Goal: Task Accomplishment & Management: Use online tool/utility

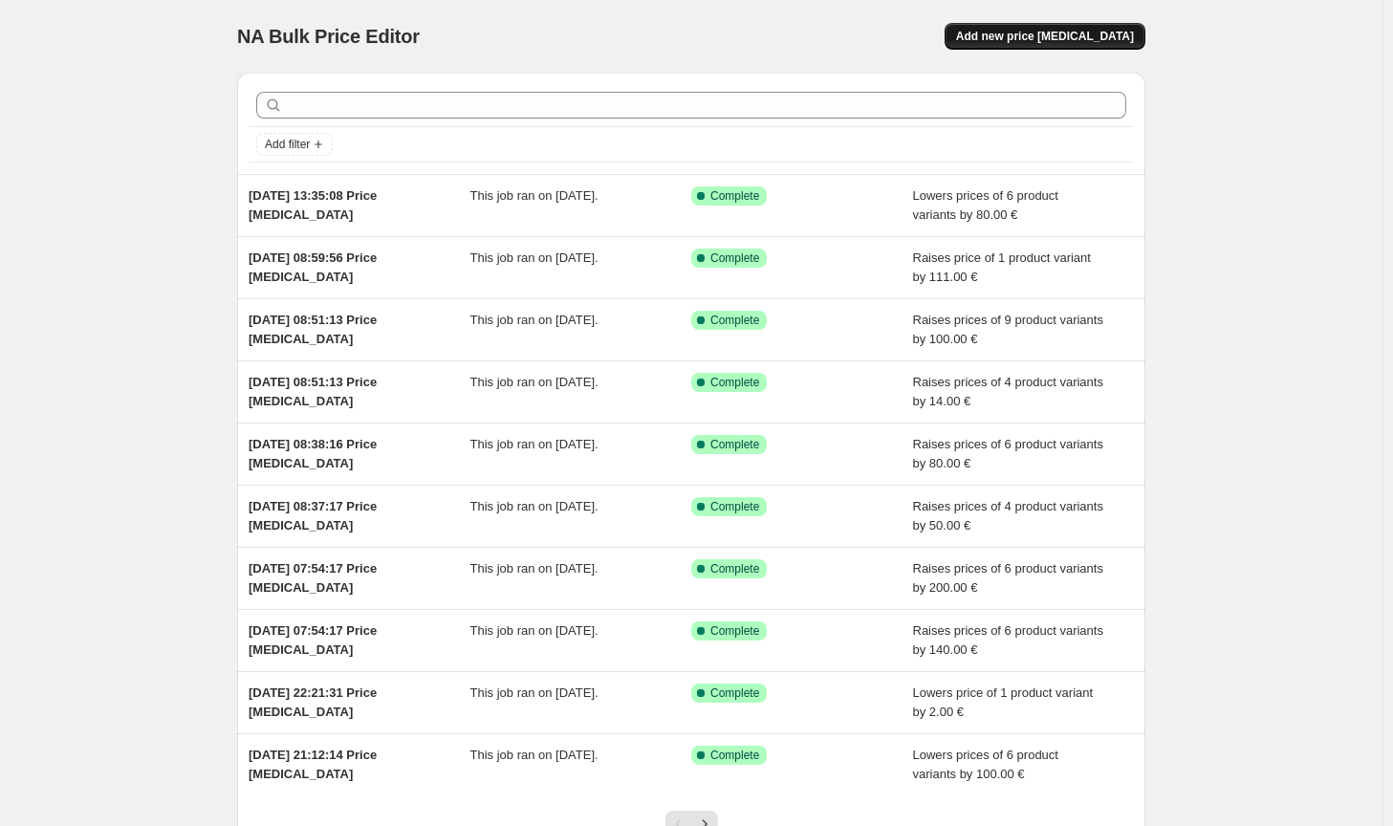
click at [1051, 39] on span "Add new price [MEDICAL_DATA]" at bounding box center [1045, 36] width 178 height 15
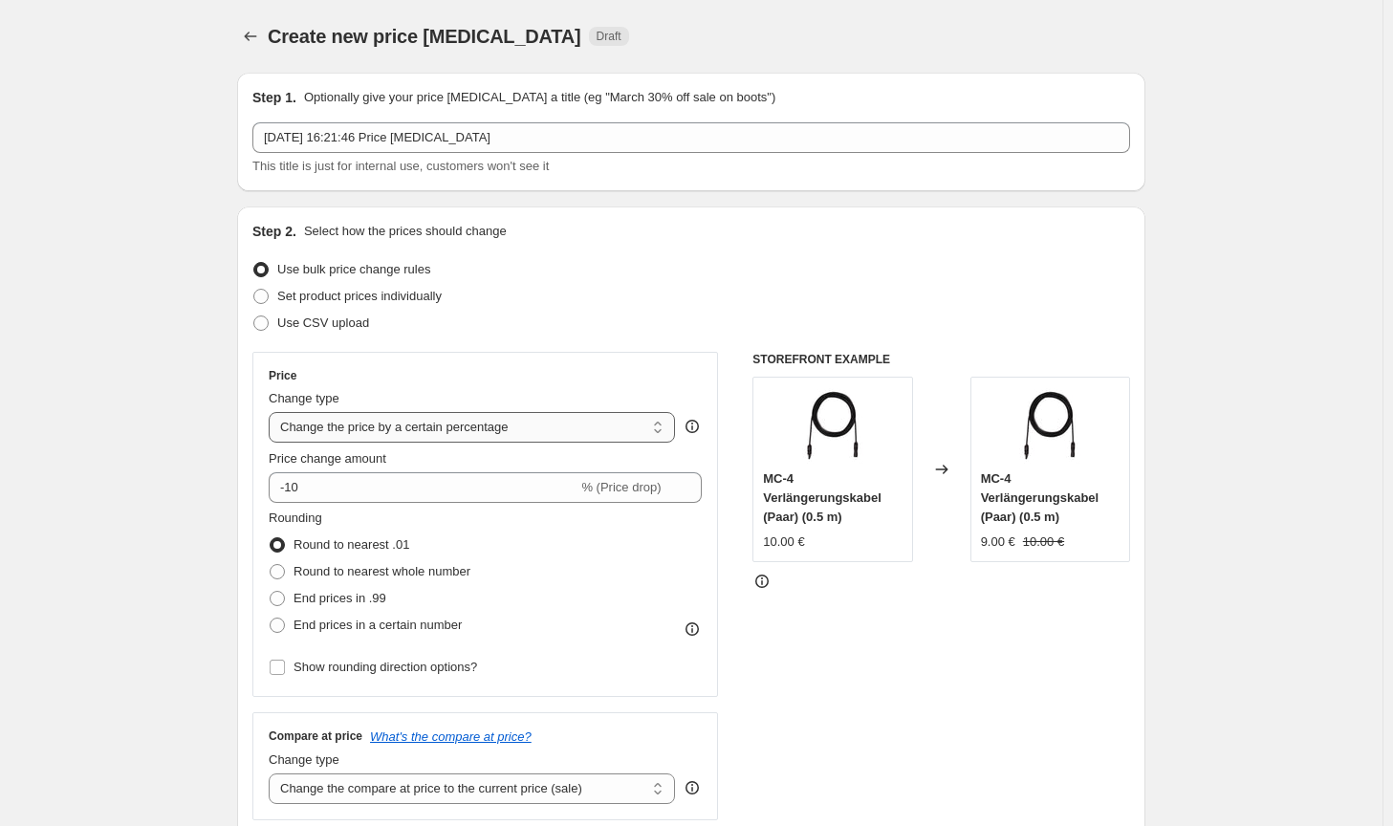
click at [453, 440] on select "Change the price to a certain amount Change the price by a certain amount Chang…" at bounding box center [472, 427] width 406 height 31
select select "by"
click at [272, 412] on select "Change the price to a certain amount Change the price by a certain amount Chang…" at bounding box center [472, 427] width 406 height 31
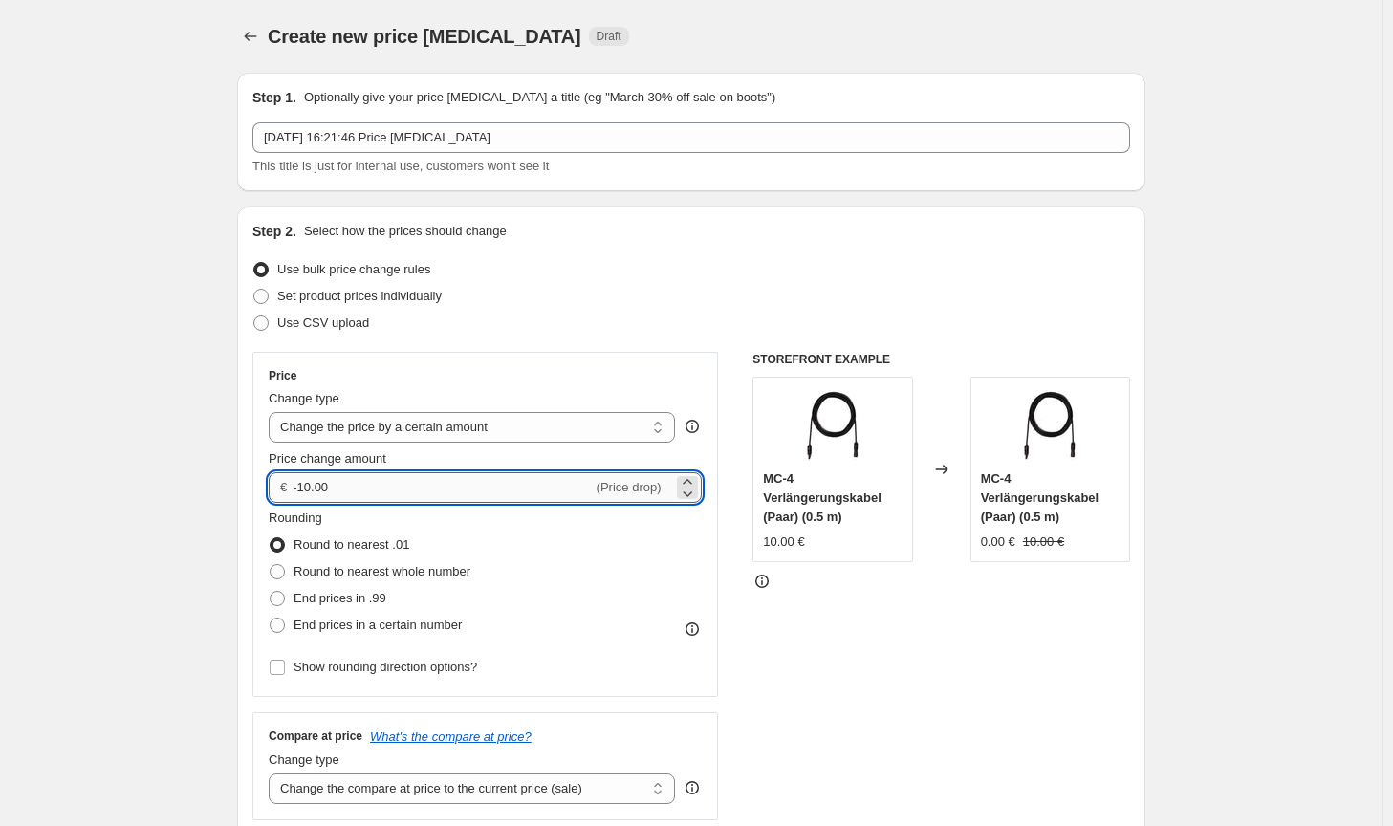
drag, startPoint x: 385, startPoint y: 498, endPoint x: 301, endPoint y: 483, distance: 85.5
click at [301, 483] on input "-10.00" at bounding box center [442, 487] width 299 height 31
type input "-60.00"
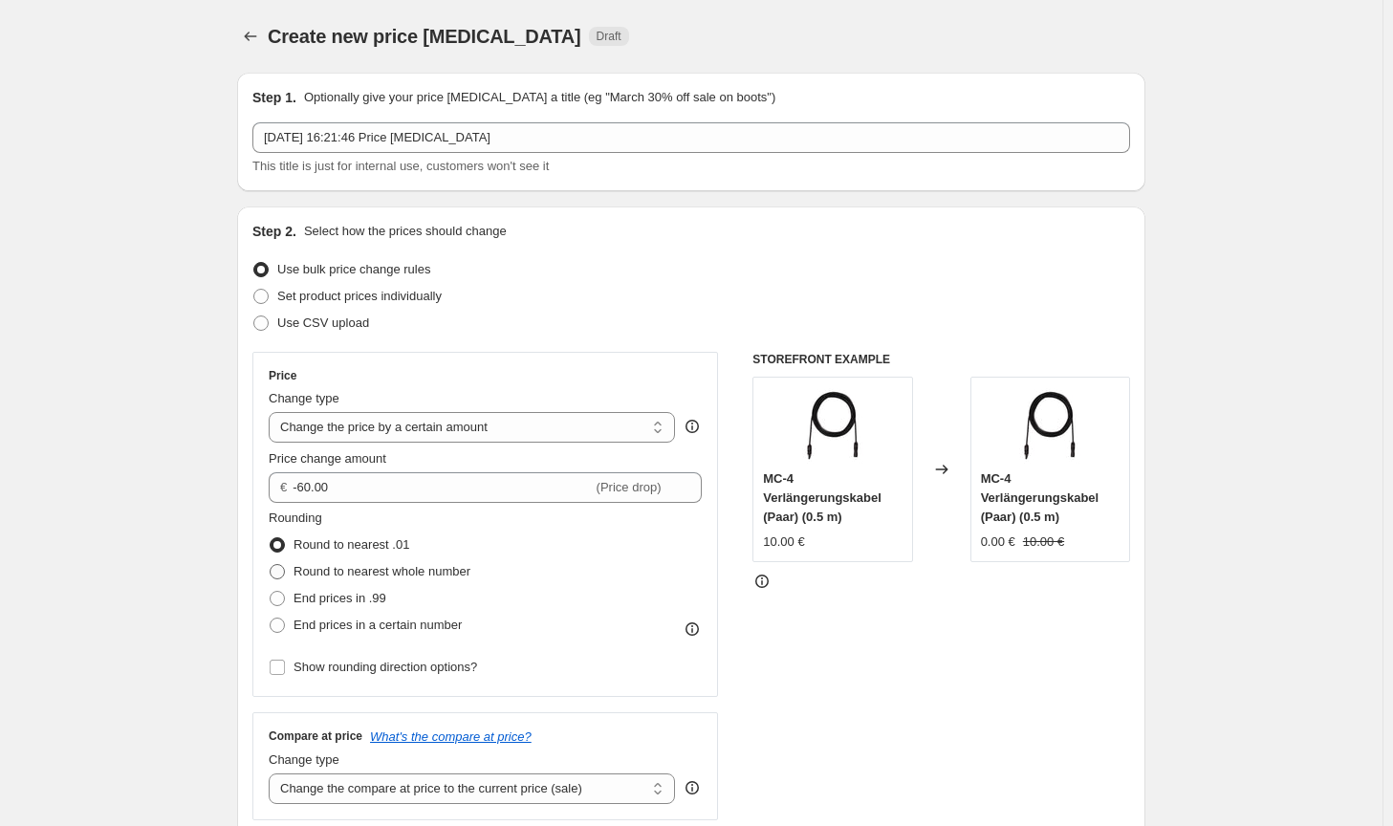
click at [362, 565] on span "Round to nearest whole number" at bounding box center [382, 571] width 177 height 14
click at [271, 565] on input "Round to nearest whole number" at bounding box center [270, 564] width 1 height 1
radio input "true"
click at [520, 797] on select "Change the compare at price to the current price (sale) Change the compare at p…" at bounding box center [472, 788] width 406 height 31
select select "no_change"
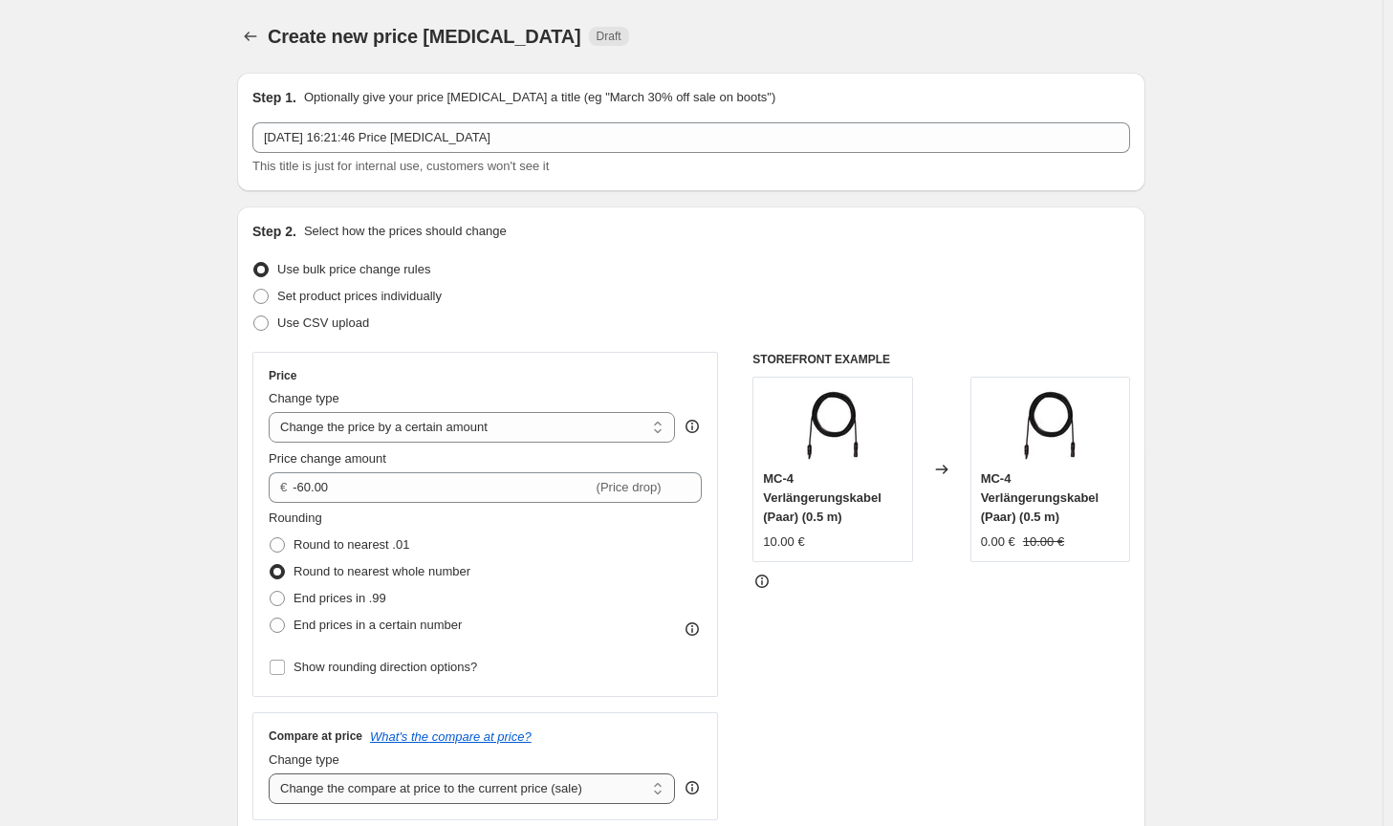
click at [272, 773] on select "Change the compare at price to the current price (sale) Change the compare at p…" at bounding box center [472, 788] width 406 height 31
click at [923, 712] on div "STOREFRONT EXAMPLE MC-4 Verlängerungskabel (Paar) (0.5 m) 10.00 € Changed to MC…" at bounding box center [941, 586] width 378 height 468
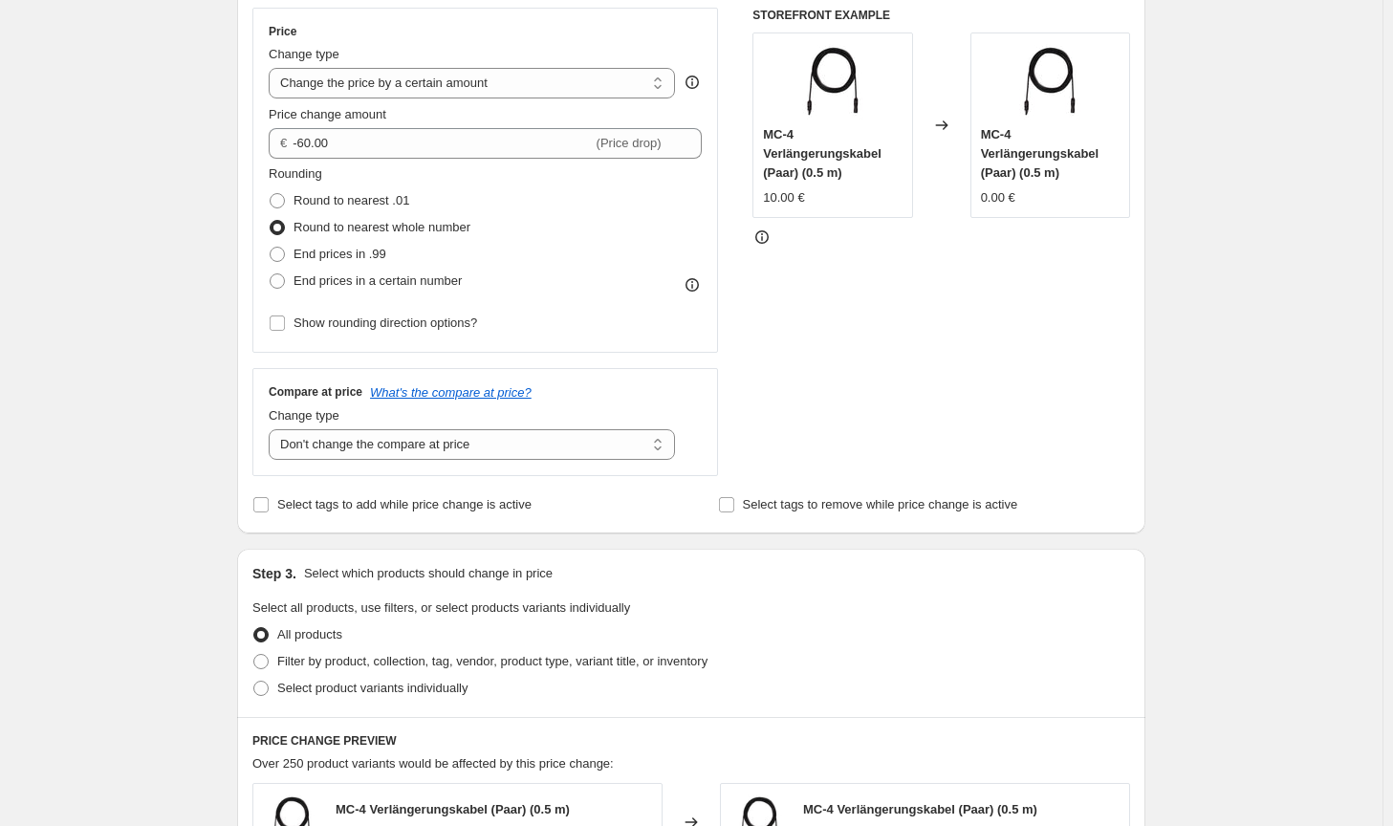
scroll to position [478, 0]
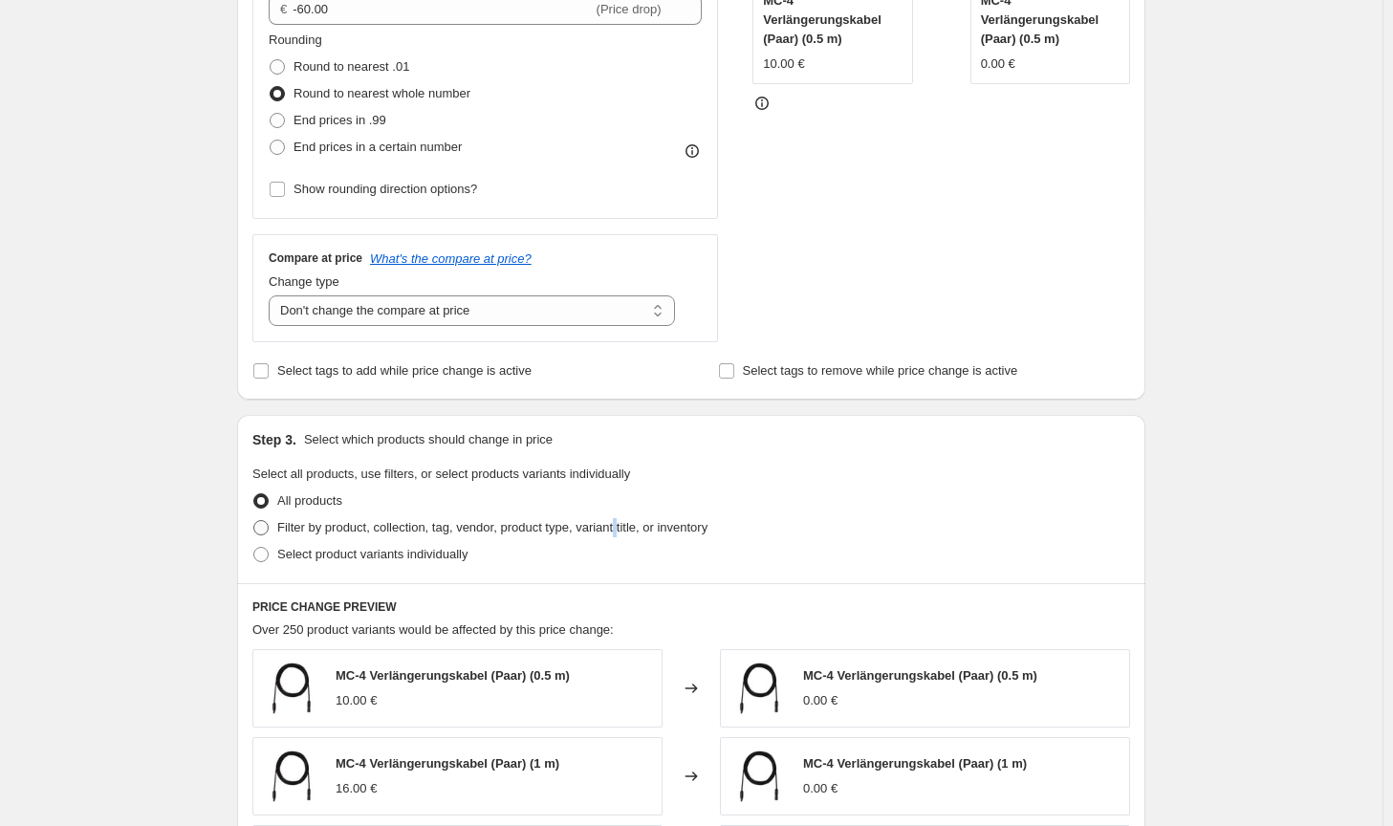
click at [621, 539] on label "Filter by product, collection, tag, vendor, product type, variant title, or inv…" at bounding box center [479, 527] width 455 height 27
click at [689, 537] on span "Filter by product, collection, tag, vendor, product type, variant title, or inv…" at bounding box center [492, 527] width 430 height 19
click at [254, 521] on input "Filter by product, collection, tag, vendor, product type, variant title, or inv…" at bounding box center [253, 520] width 1 height 1
radio input "true"
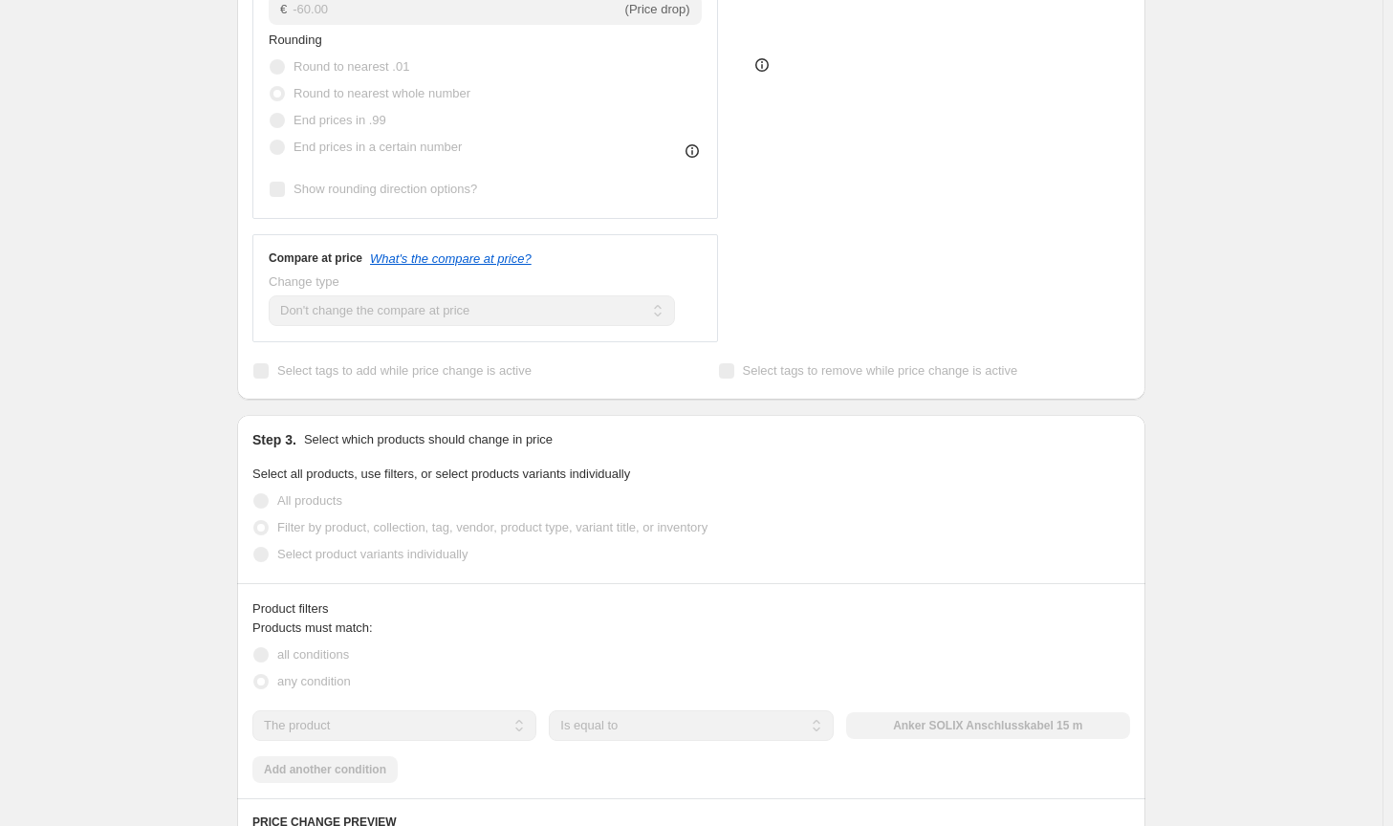
click at [932, 727] on div "The product The product's collection The product's tag The product's vendor The…" at bounding box center [691, 725] width 878 height 31
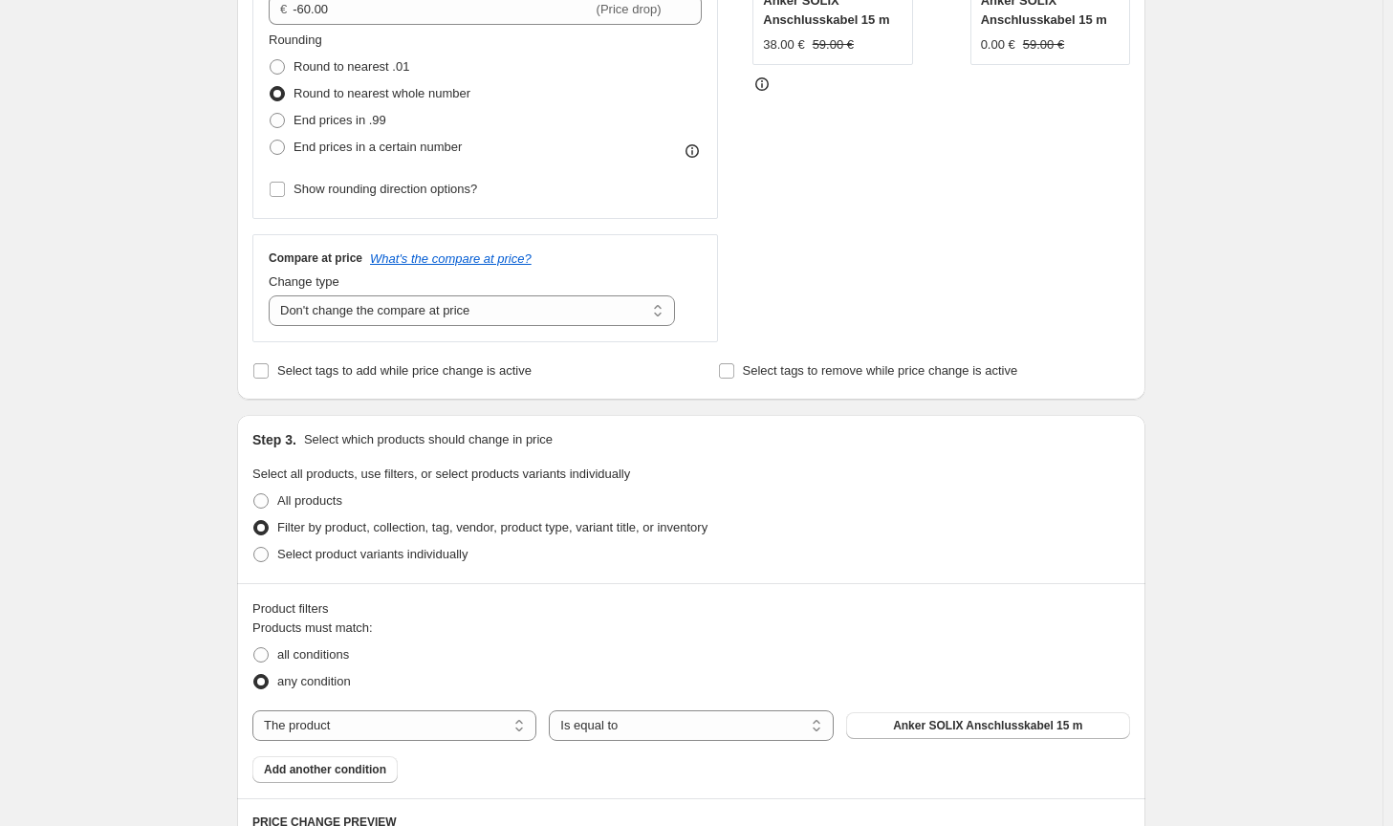
click at [932, 727] on span "Anker SOLIX Anschlusskabel 15 m" at bounding box center [987, 725] width 189 height 15
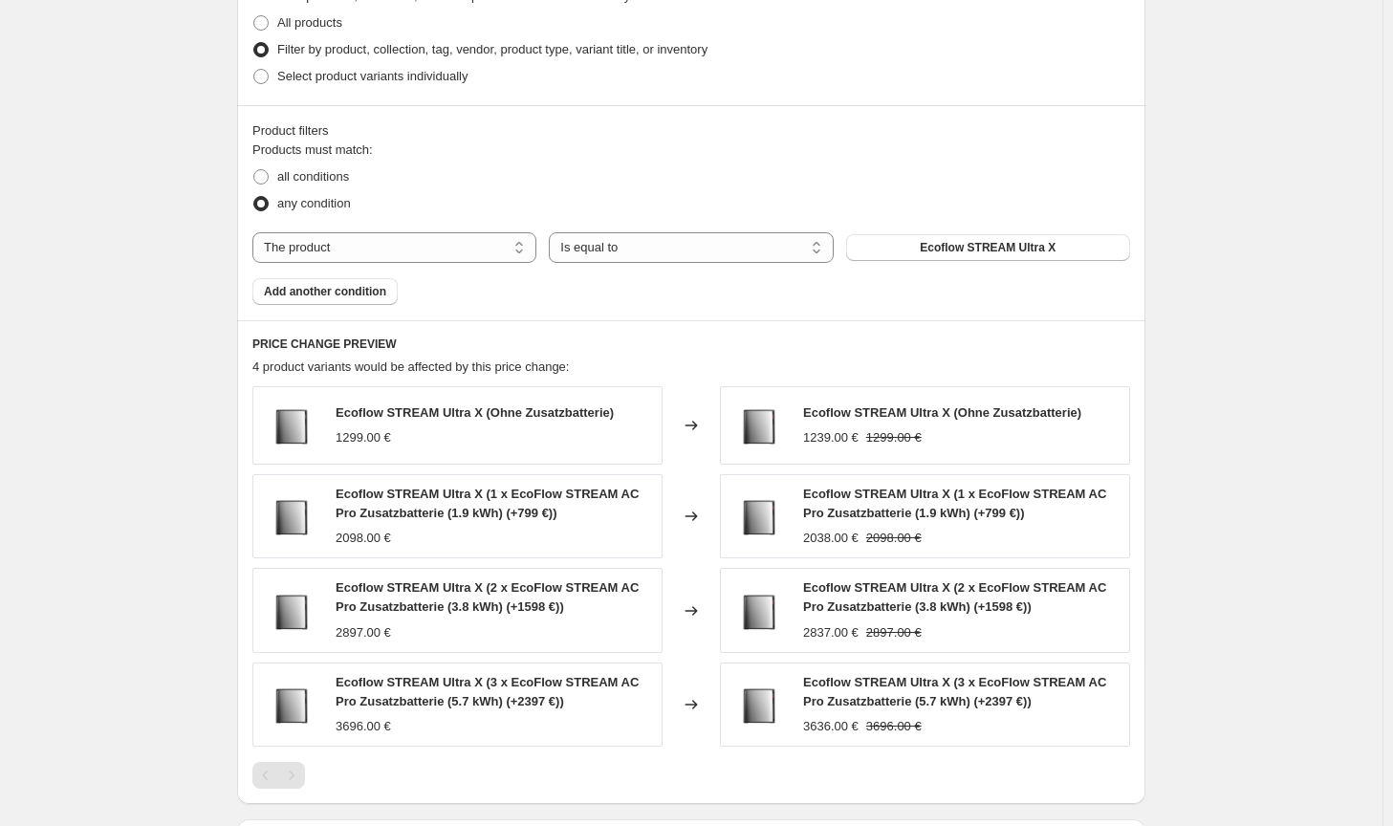
scroll to position [1229, 0]
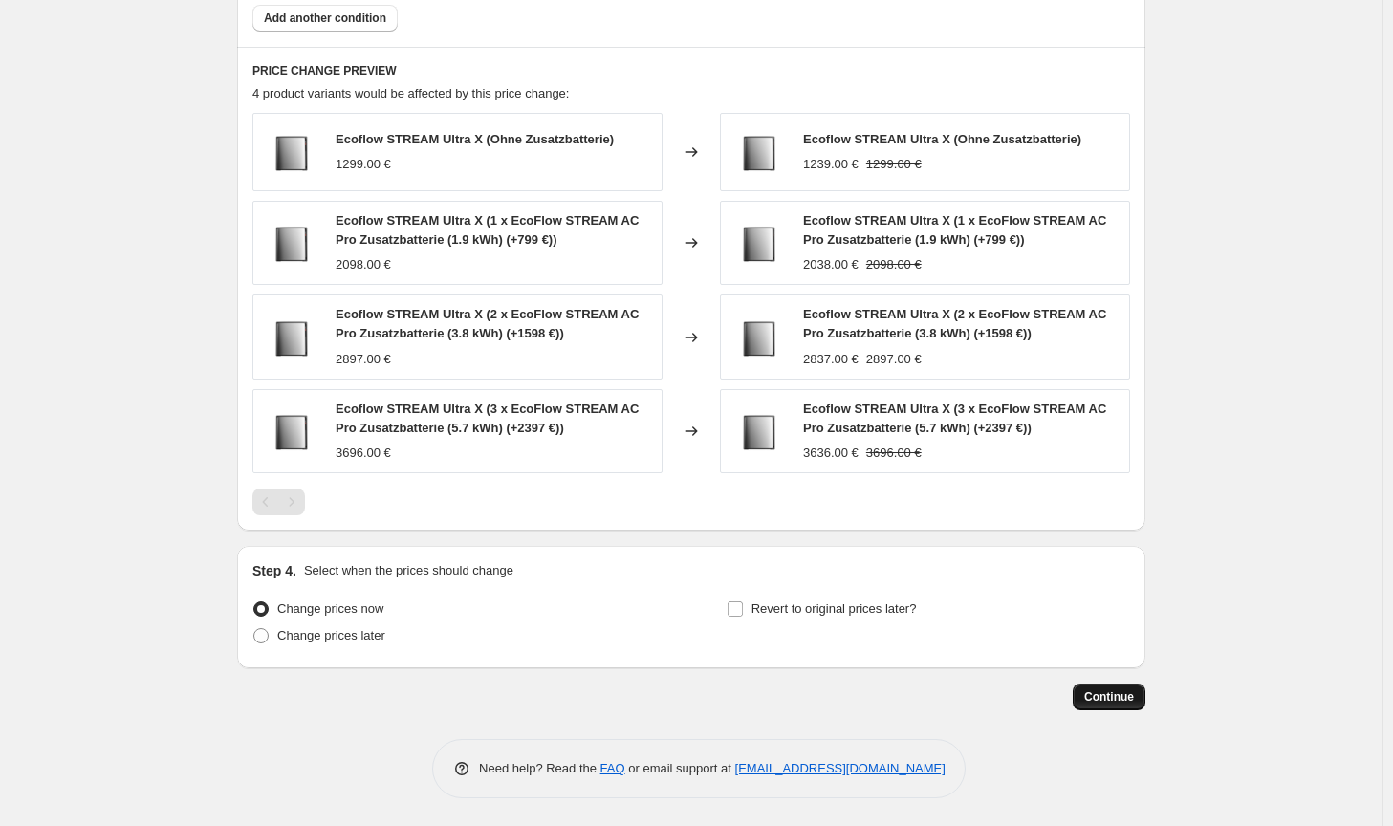
click at [1141, 702] on button "Continue" at bounding box center [1109, 697] width 73 height 27
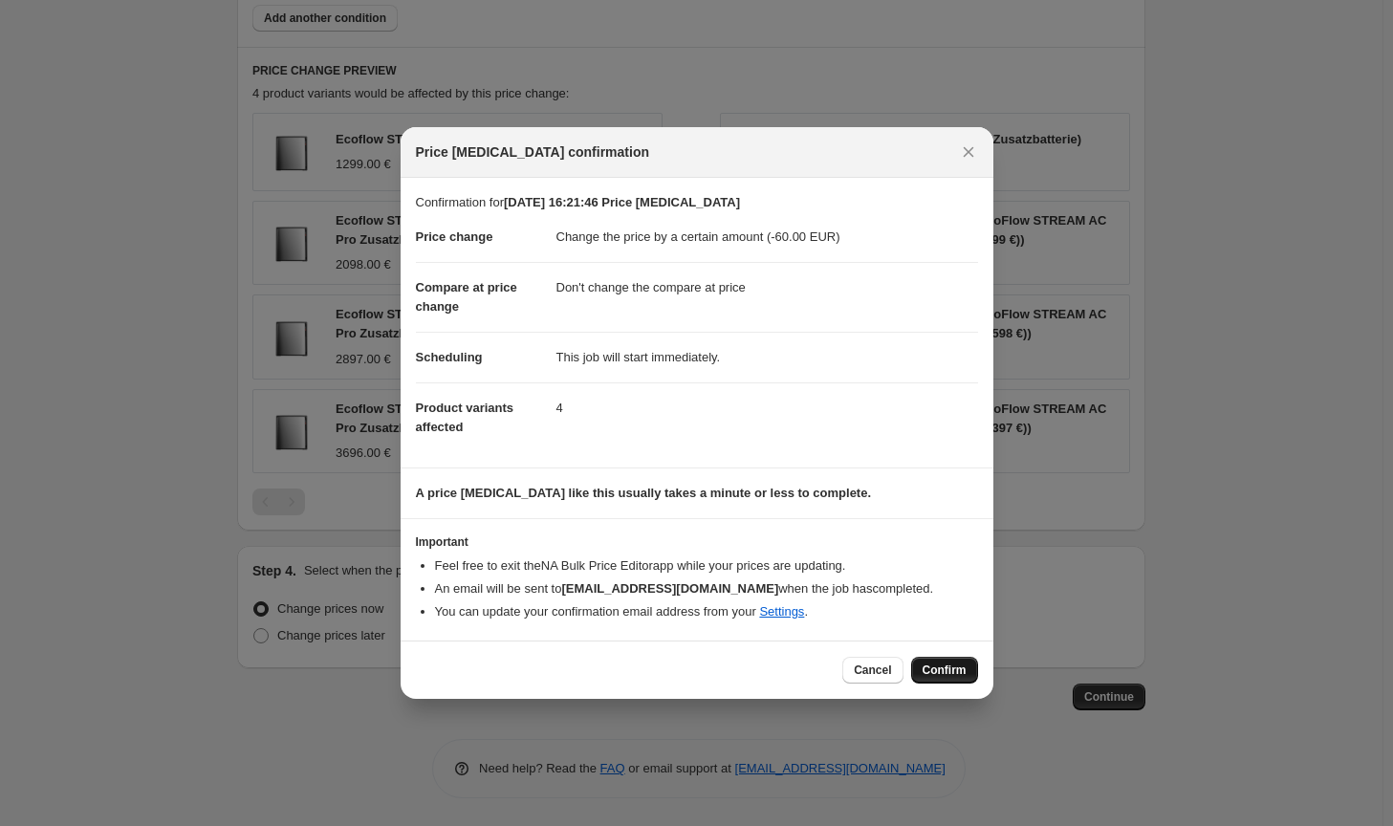
click at [967, 676] on button "Confirm" at bounding box center [944, 670] width 67 height 27
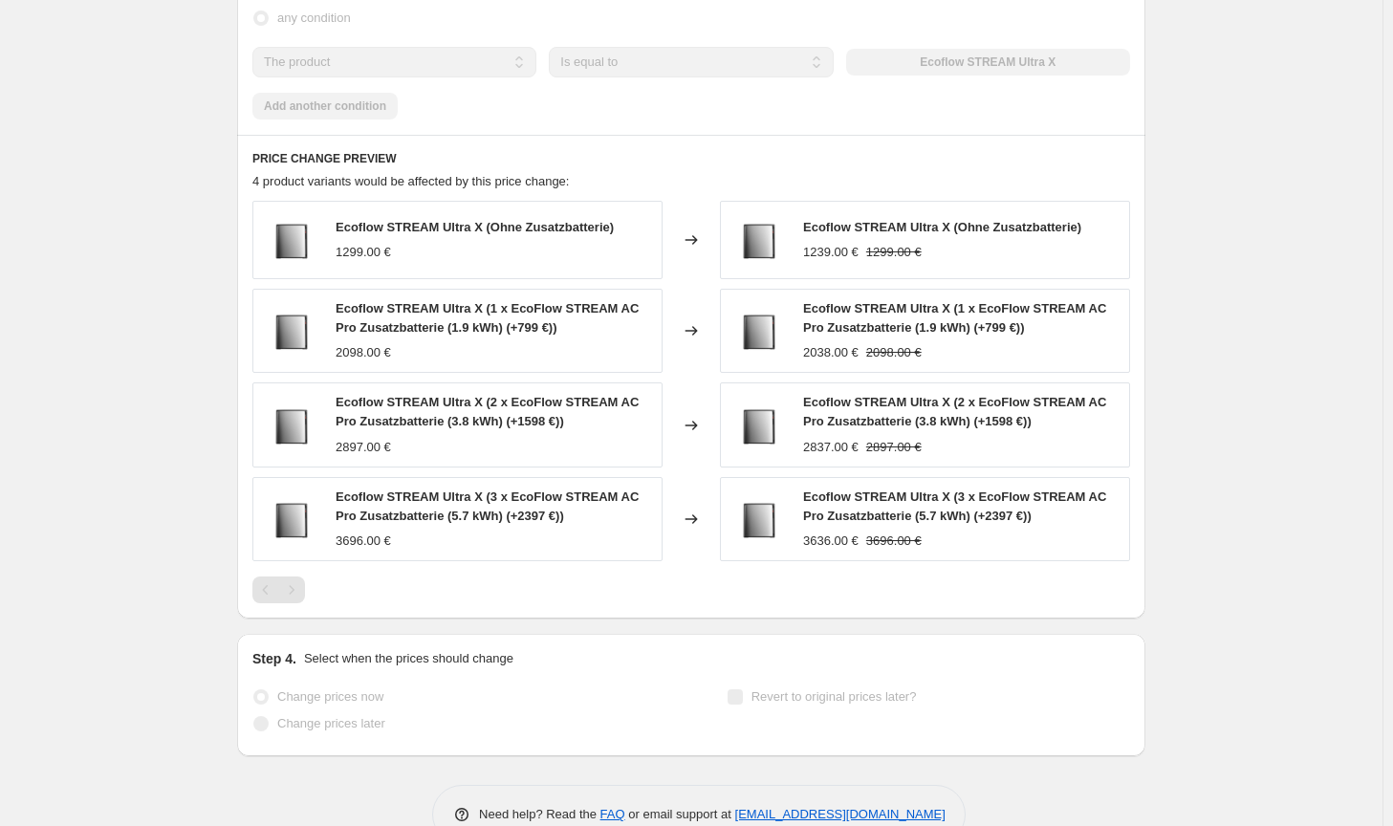
select select "by"
select select "no_change"
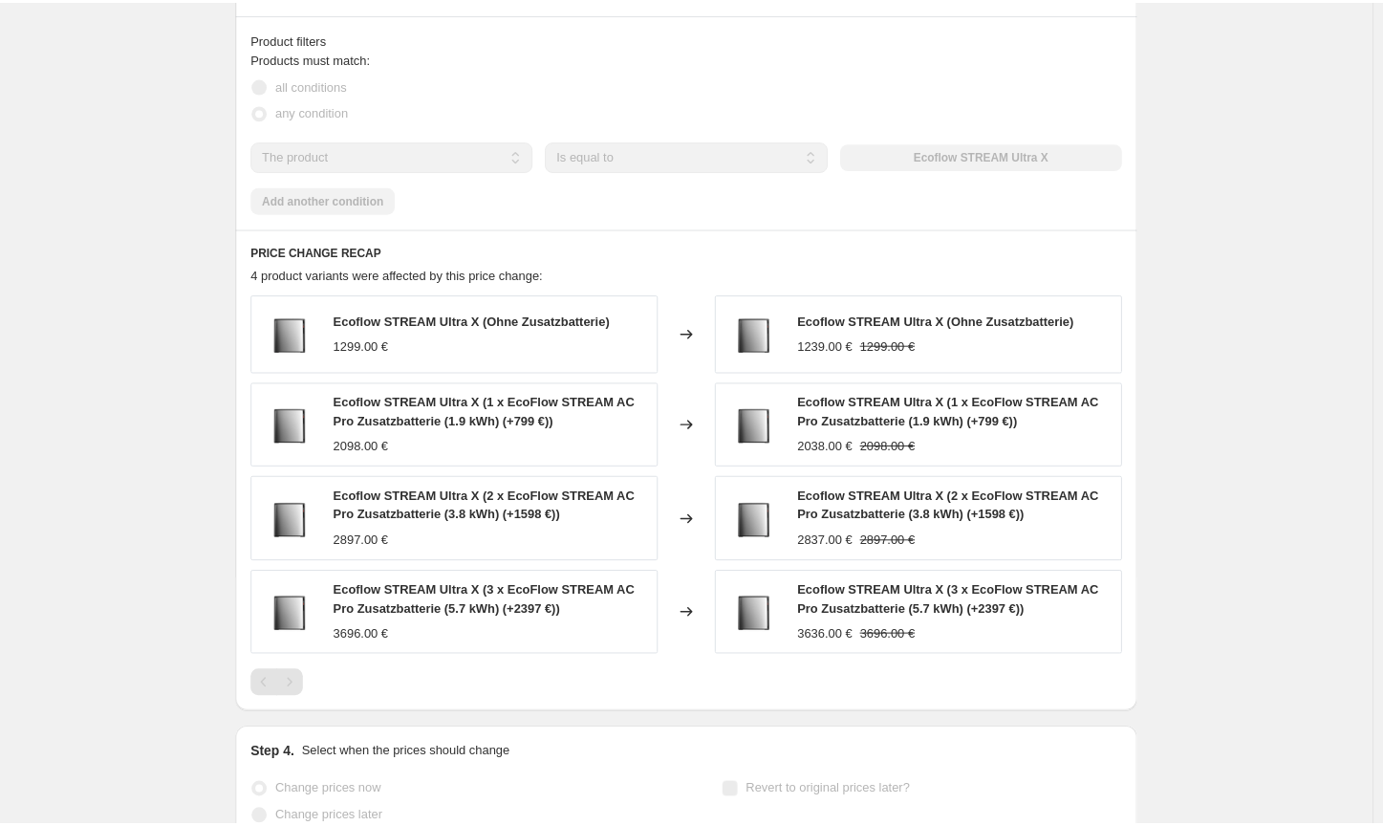
scroll to position [0, 0]
